Goal: Information Seeking & Learning: Learn about a topic

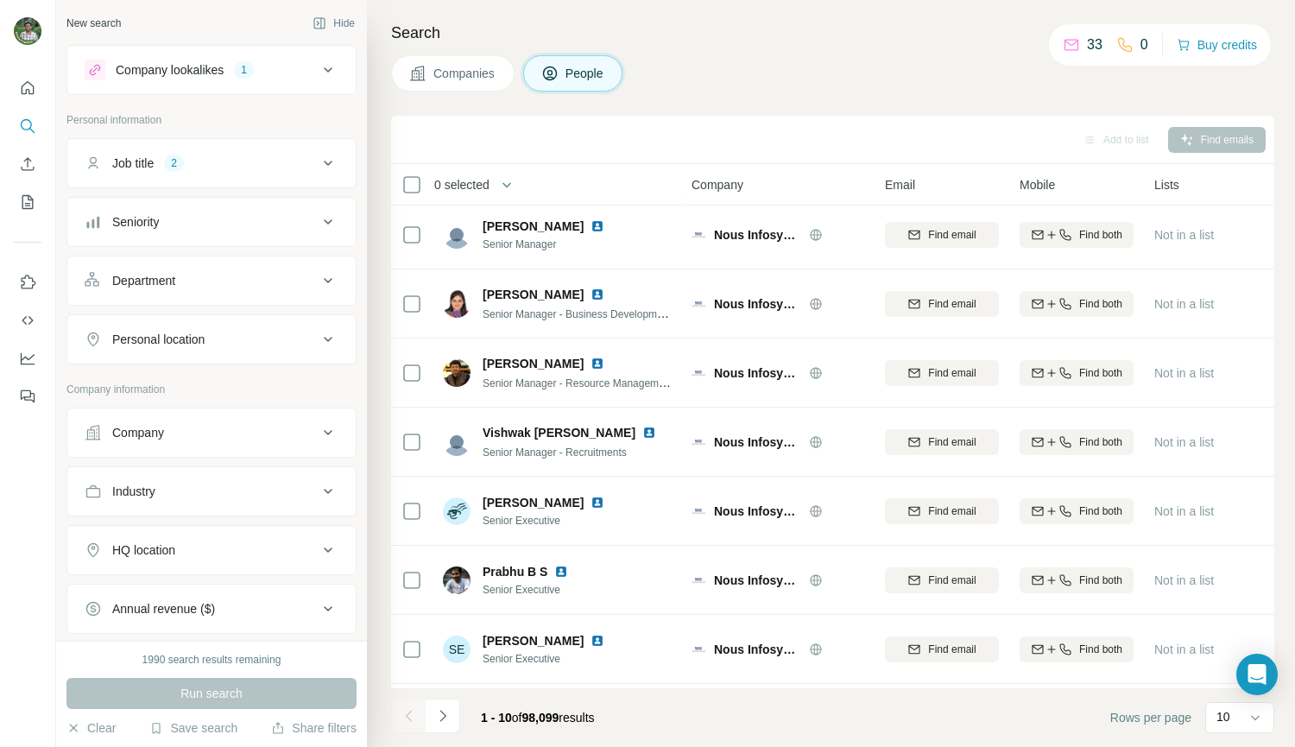
scroll to position [217, 0]
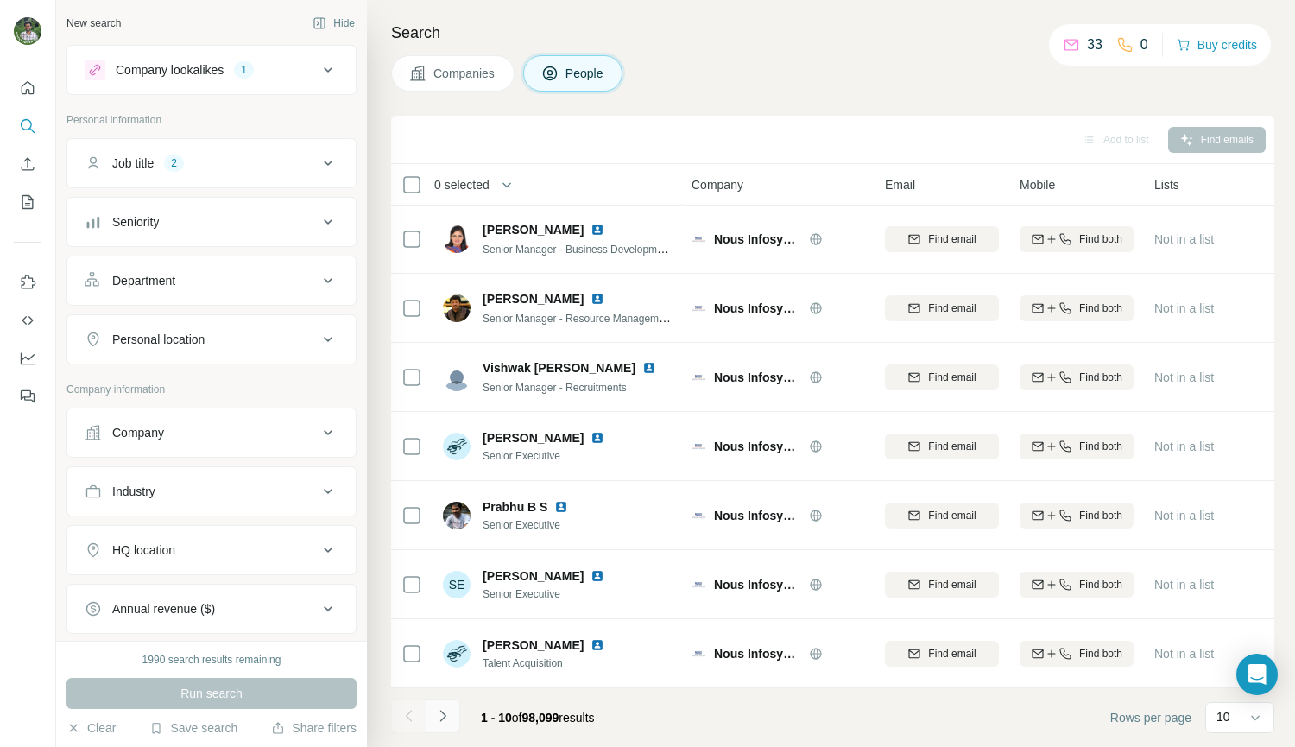
click at [450, 714] on icon "Navigate to next page" at bounding box center [442, 715] width 17 height 17
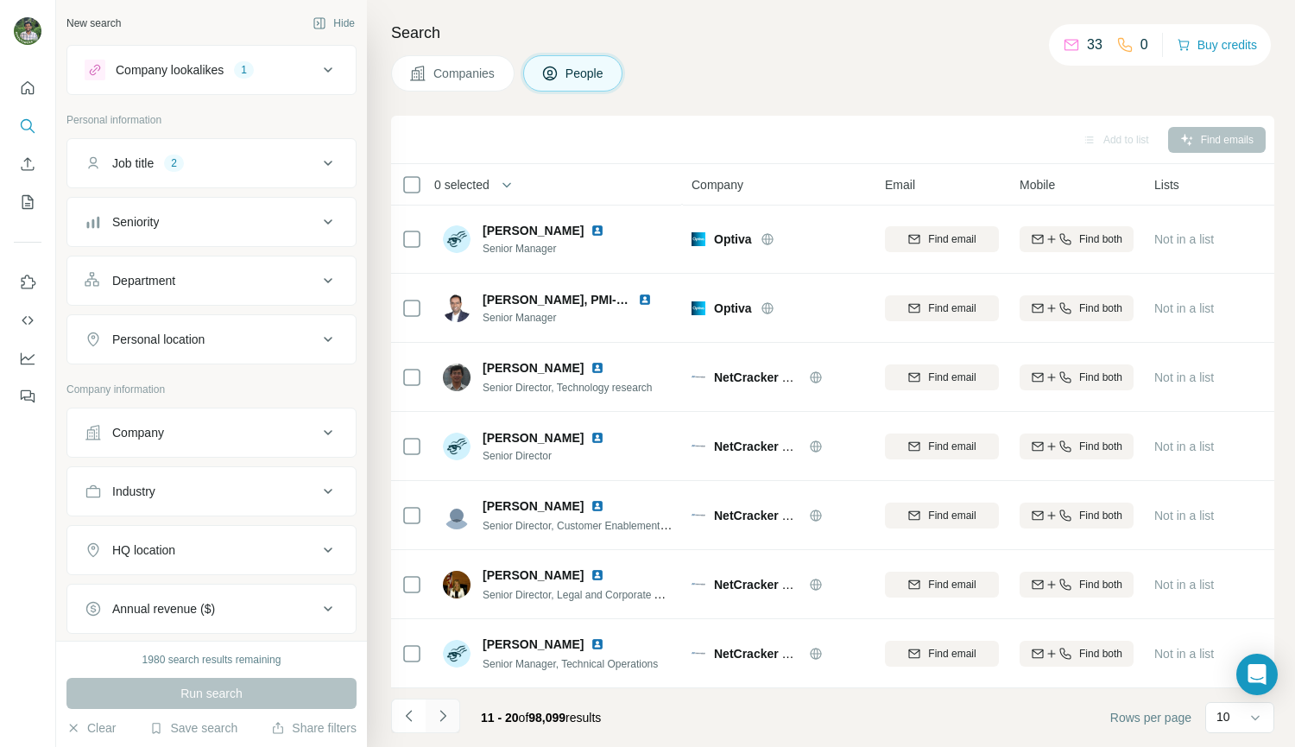
click at [452, 722] on button "Navigate to next page" at bounding box center [443, 716] width 35 height 35
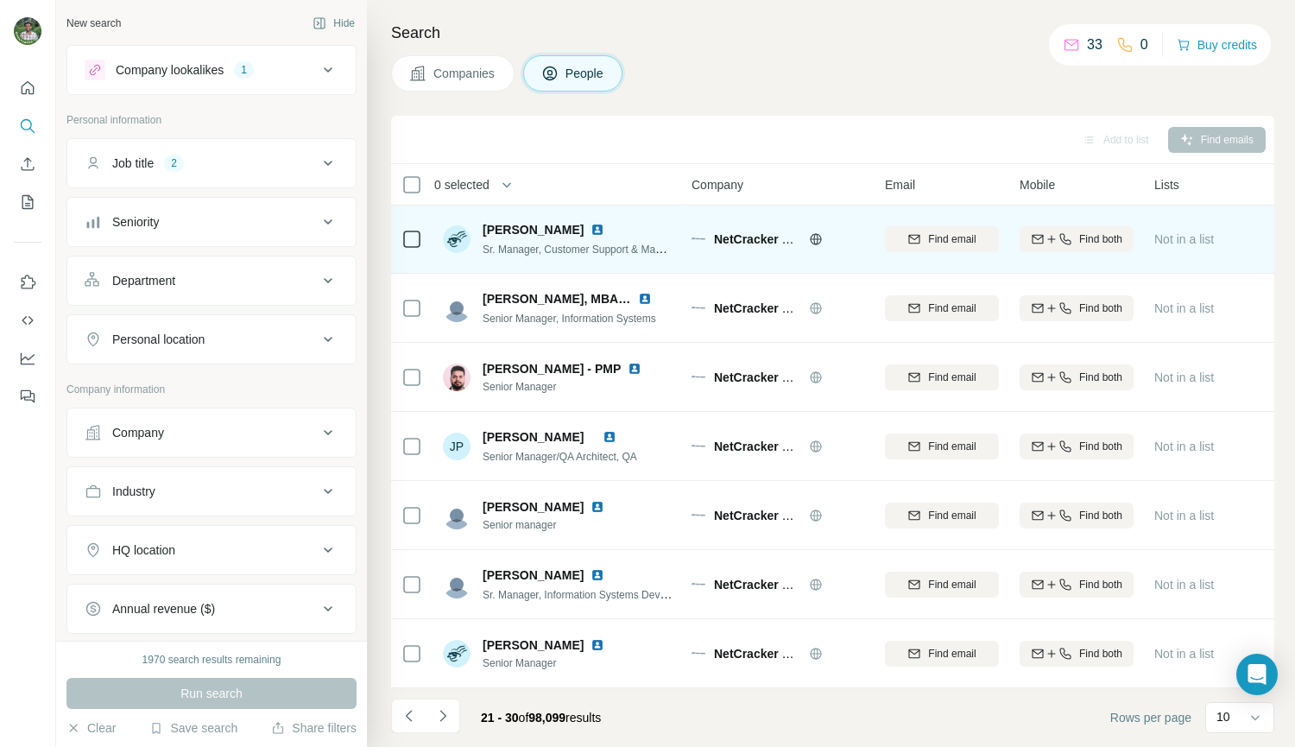
click at [591, 223] on img at bounding box center [598, 230] width 14 height 14
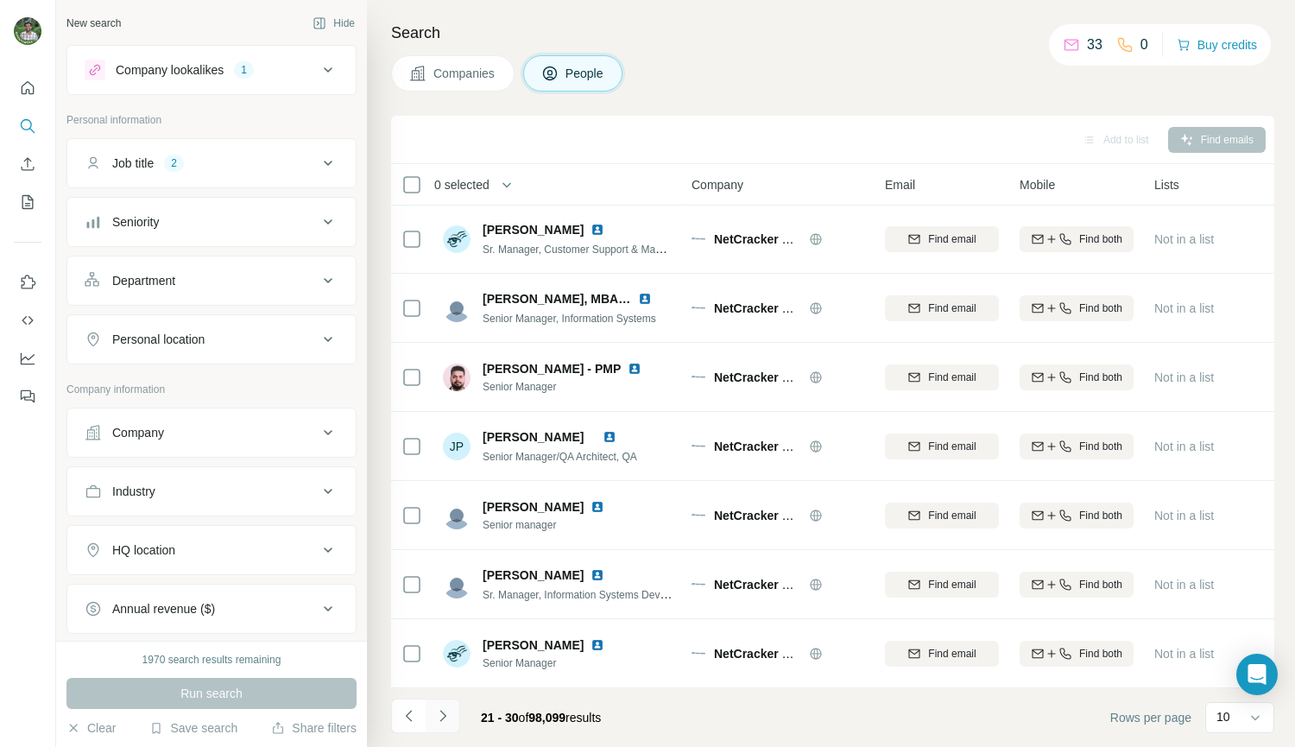
click at [452, 718] on button "Navigate to next page" at bounding box center [443, 716] width 35 height 35
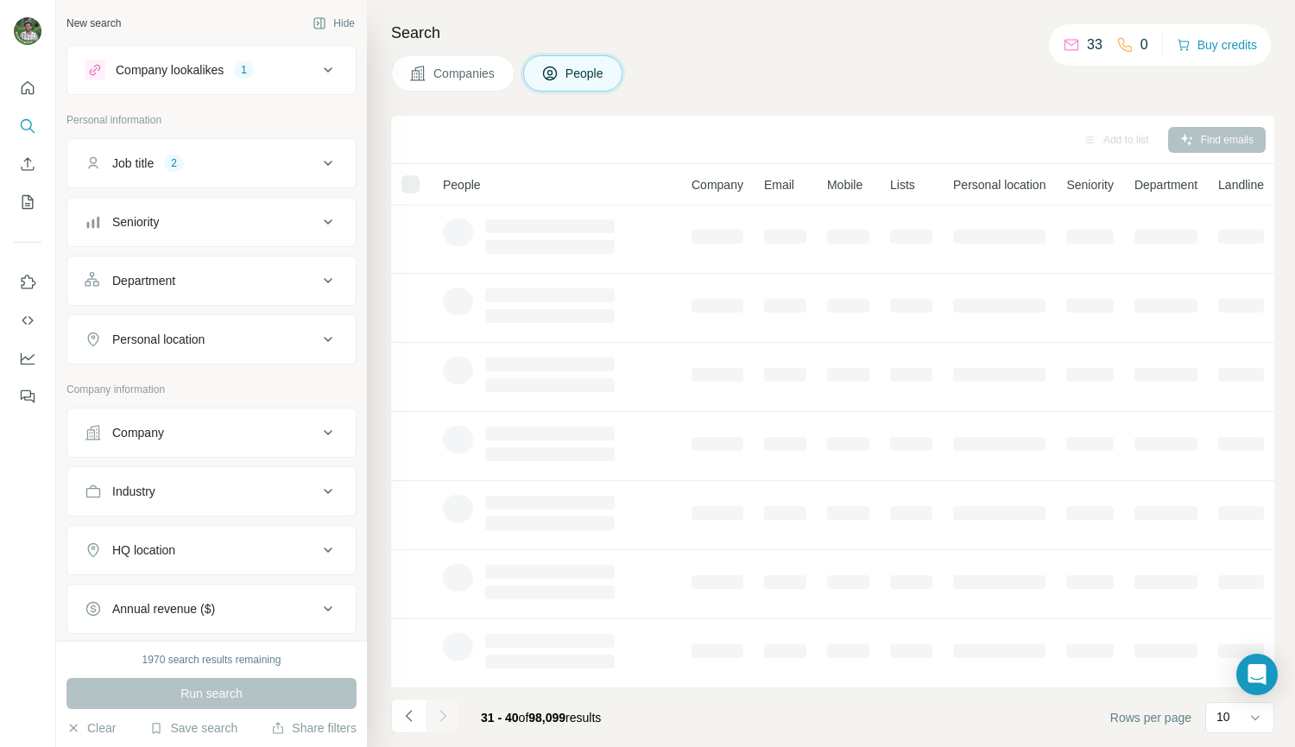
click at [332, 79] on button "Company lookalikes 1" at bounding box center [211, 69] width 288 height 41
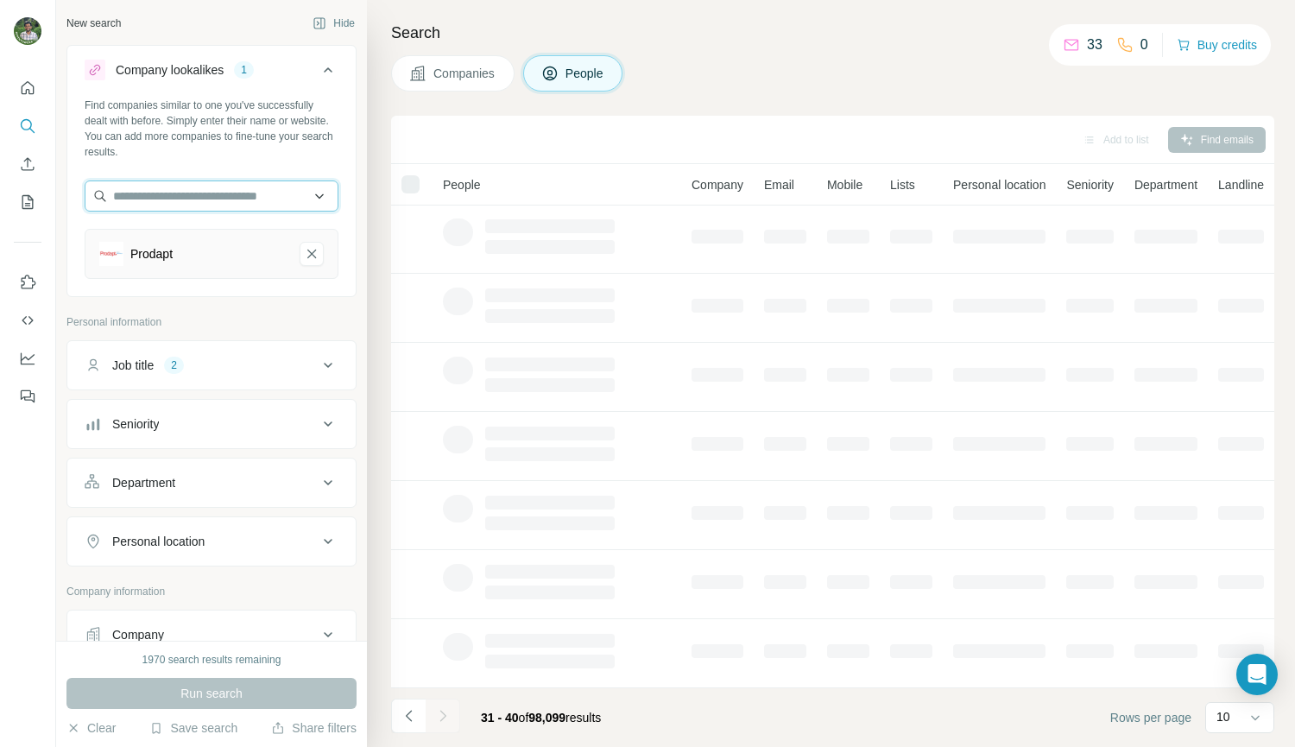
click at [237, 193] on input "text" at bounding box center [212, 195] width 254 height 31
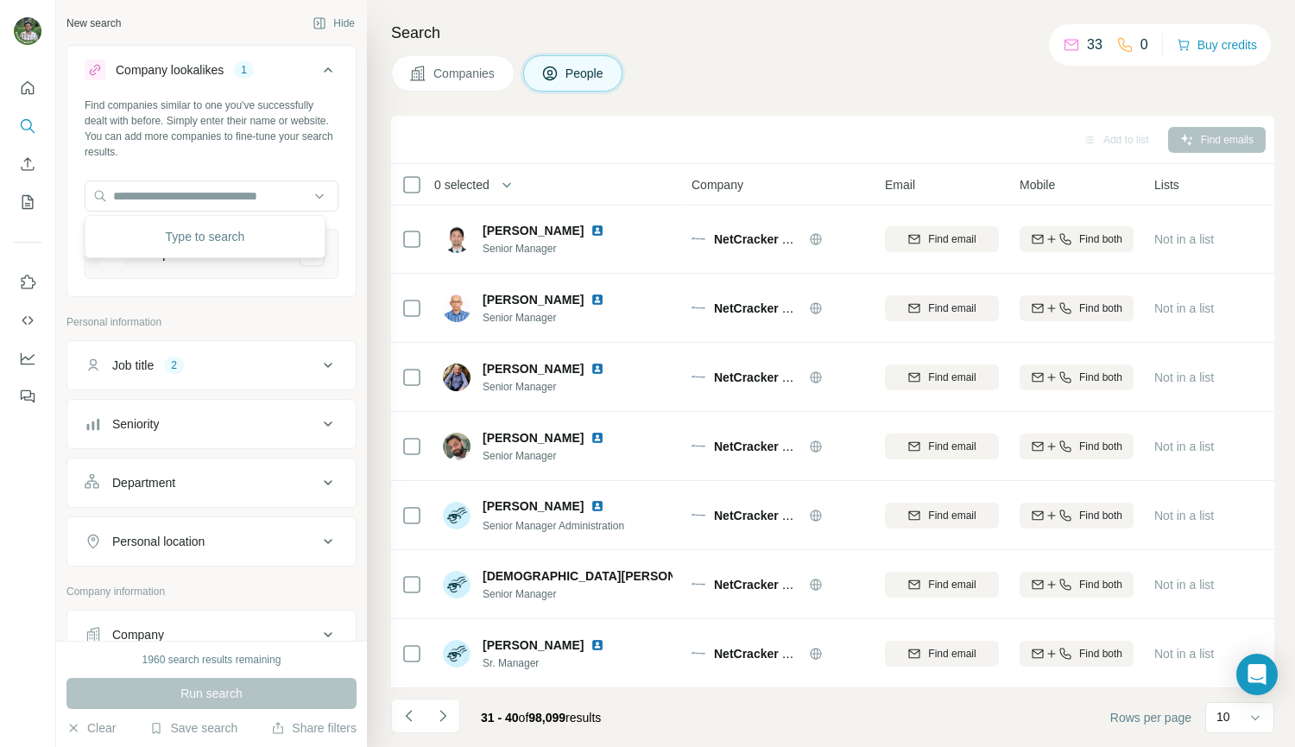
click at [725, 49] on div "Search Companies People Add to list Find emails 0 selected People Company Email…" at bounding box center [831, 373] width 928 height 747
click at [443, 722] on icon "Navigate to next page" at bounding box center [442, 715] width 17 height 17
